Goal: Task Accomplishment & Management: Manage account settings

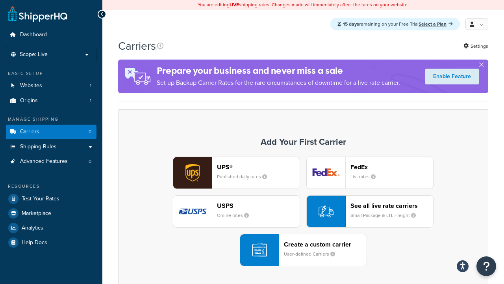
click at [303, 212] on div "UPS® Published daily rates FedEx List rates USPS Online rates See all live rate…" at bounding box center [303, 211] width 354 height 110
click at [303, 250] on div "Create a custom carrier User-defined Carriers" at bounding box center [325, 249] width 83 height 19
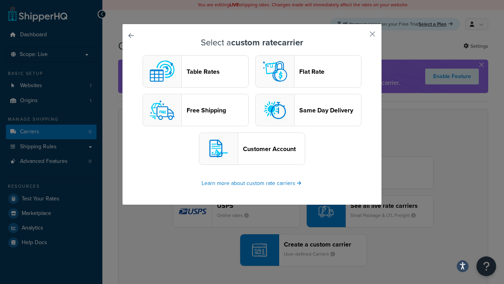
click at [196, 72] on header "Table Rates" at bounding box center [218, 71] width 62 height 7
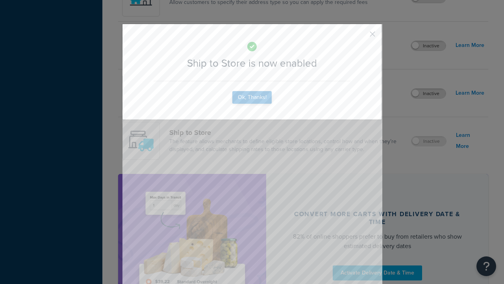
click at [252, 104] on button "Ok, Thanks!" at bounding box center [251, 97] width 39 height 13
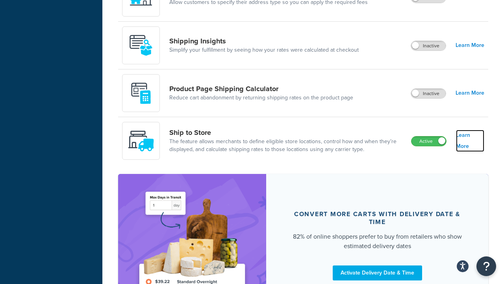
click at [470, 141] on link "Learn More" at bounding box center [470, 141] width 28 height 22
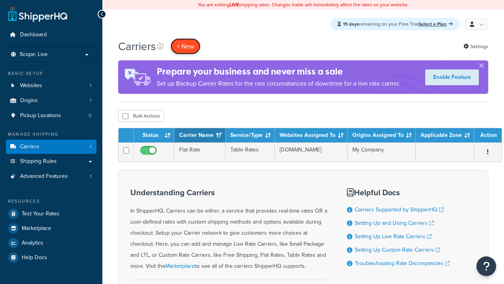
click at [186, 46] on button "+ New" at bounding box center [186, 46] width 30 height 16
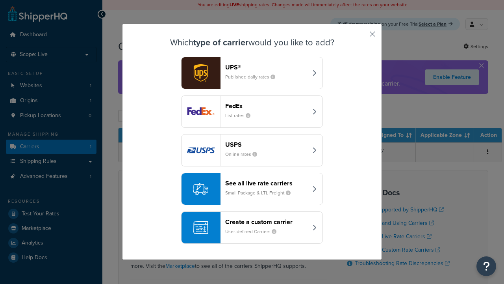
click at [252, 228] on div "Create a custom carrier User-defined Carriers" at bounding box center [266, 227] width 82 height 19
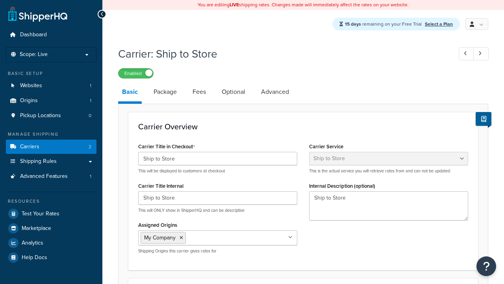
select select "shipToStore"
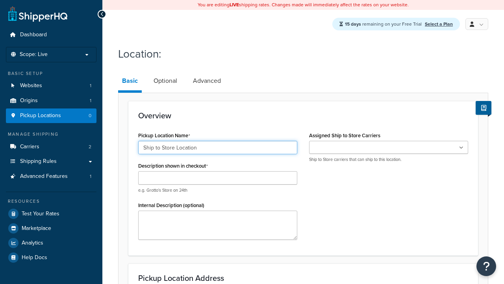
type input "Ship to Store Location"
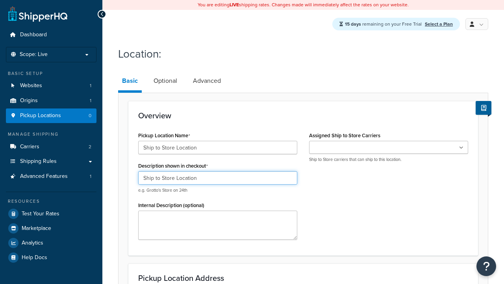
type input "Ship to Store Location"
click at [389, 148] on ul at bounding box center [388, 147] width 159 height 13
type input "2556 Bark Wood Road"
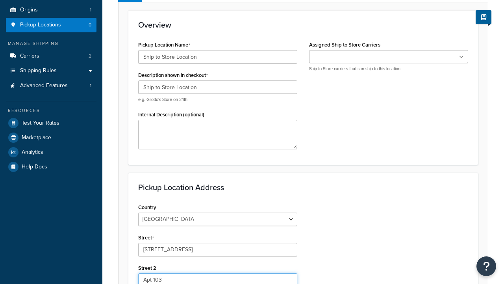
type input "Apt 103"
type input "Schaumburg"
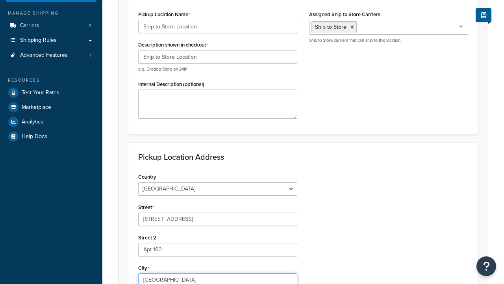
select select "13"
type input "Schaumburg"
type input "60173"
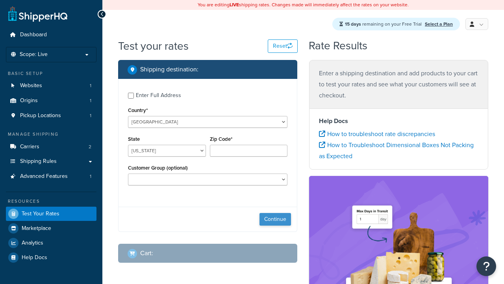
click at [275, 220] on button "Continue" at bounding box center [276, 219] width 32 height 13
select select "IL"
type input "60173"
click at [275, 220] on button "Continue" at bounding box center [276, 219] width 32 height 13
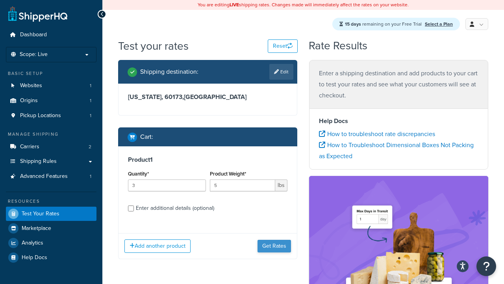
type input "5"
click at [275, 240] on button "Get Rates" at bounding box center [274, 246] width 33 height 13
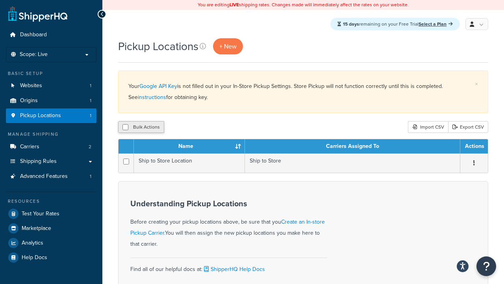
click at [129, 126] on button "Bulk Actions" at bounding box center [141, 127] width 46 height 12
checkbox input "true"
click at [128, 129] on button "Bulk Actions" at bounding box center [141, 127] width 46 height 12
checkbox input "false"
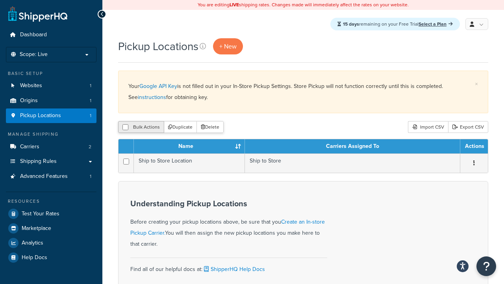
checkbox input "false"
click at [128, 129] on button "Bulk Actions" at bounding box center [141, 127] width 46 height 12
checkbox input "true"
